Goal: Navigation & Orientation: Find specific page/section

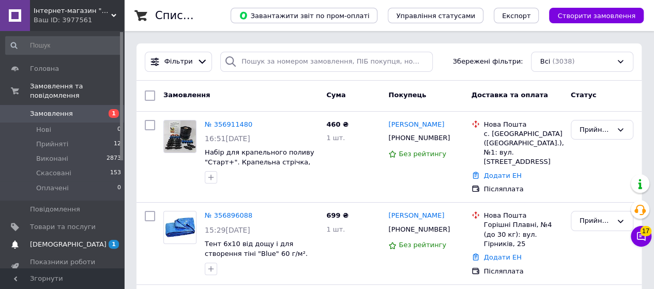
click at [61, 240] on span "[DEMOGRAPHIC_DATA]" at bounding box center [68, 244] width 77 height 9
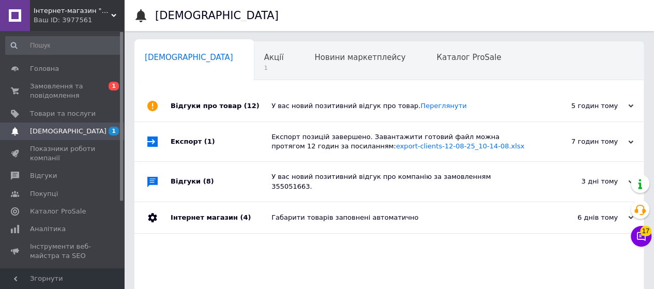
scroll to position [0, 3]
click at [251, 62] on div "Акції 1" at bounding box center [276, 61] width 51 height 39
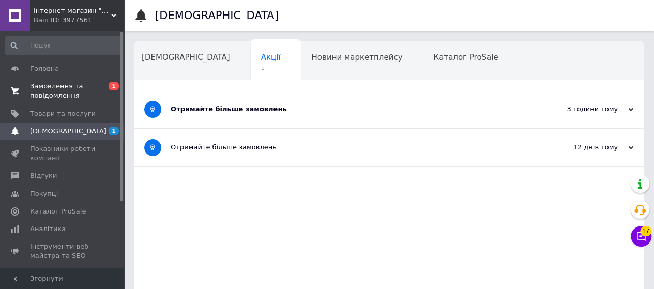
click at [70, 94] on span "Замовлення та повідомлення" at bounding box center [63, 91] width 66 height 19
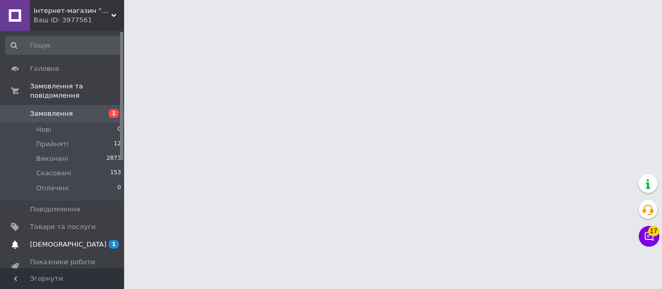
click at [53, 240] on span "[DEMOGRAPHIC_DATA]" at bounding box center [68, 244] width 77 height 9
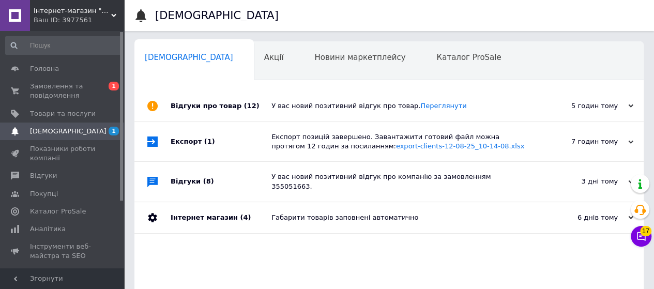
scroll to position [0, 3]
click at [321, 66] on div "Новини маркетплейсу 0" at bounding box center [362, 61] width 122 height 39
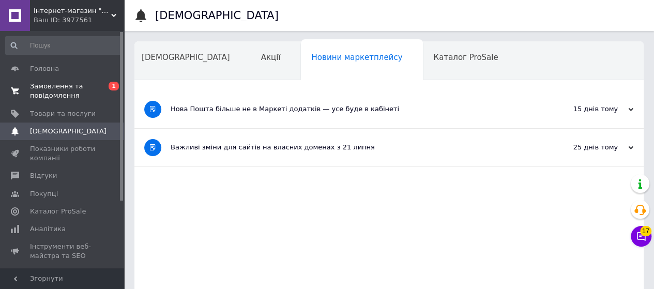
click at [56, 88] on span "Замовлення та повідомлення" at bounding box center [63, 91] width 66 height 19
